Goal: Task Accomplishment & Management: Manage account settings

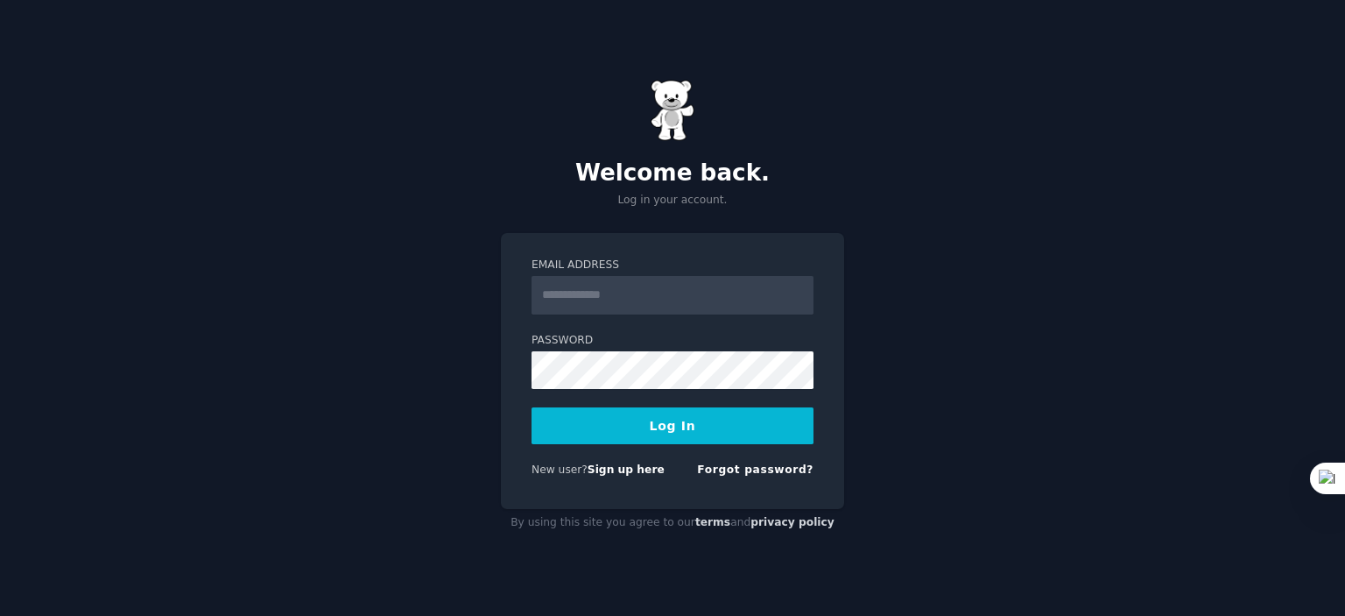
type input "**********"
click at [619, 418] on button "Log In" at bounding box center [672, 425] width 282 height 37
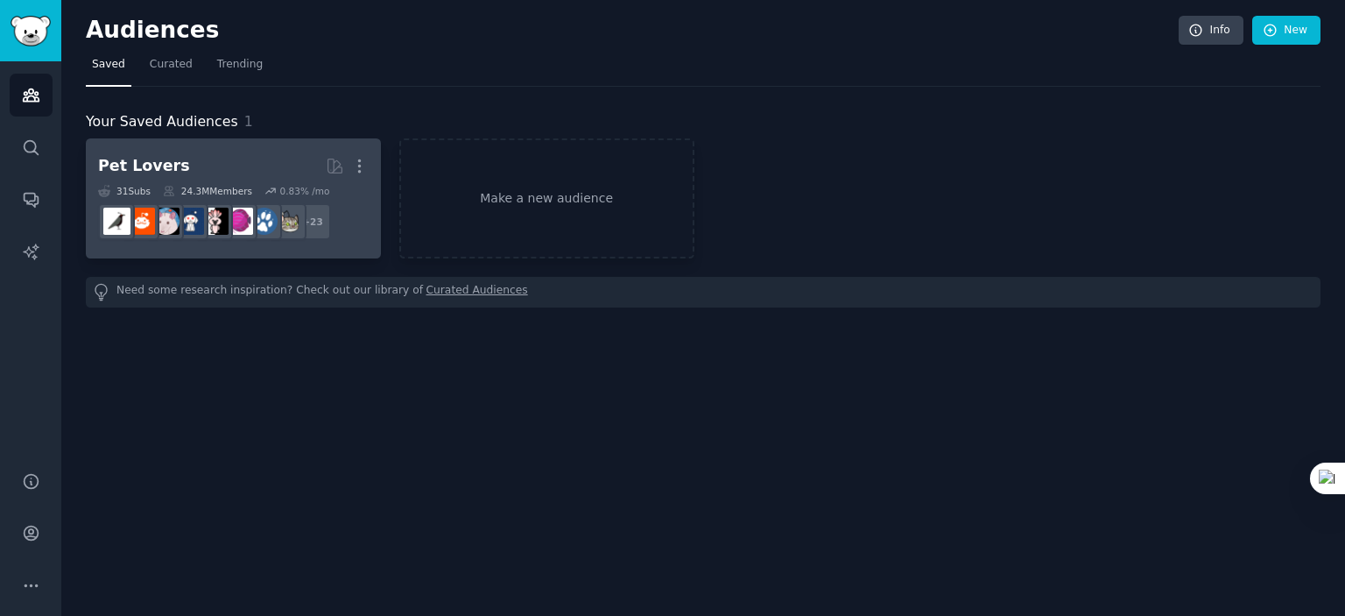
click at [184, 165] on h2 "Pet Lovers More" at bounding box center [233, 166] width 271 height 31
